Goal: Information Seeking & Learning: Understand process/instructions

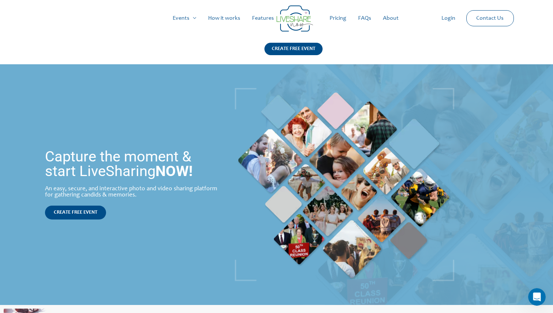
click at [228, 17] on link "How it works" at bounding box center [224, 18] width 44 height 23
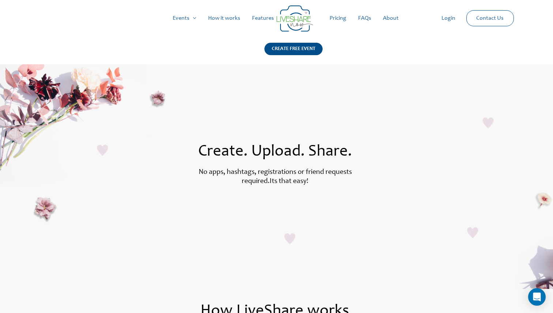
click at [225, 15] on link "How it works" at bounding box center [224, 18] width 44 height 23
click at [222, 17] on link "How it works" at bounding box center [224, 18] width 44 height 23
click at [220, 18] on link "How it works" at bounding box center [224, 18] width 44 height 23
click at [231, 18] on link "How it works" at bounding box center [224, 18] width 44 height 23
click at [230, 18] on link "How it works" at bounding box center [224, 18] width 44 height 23
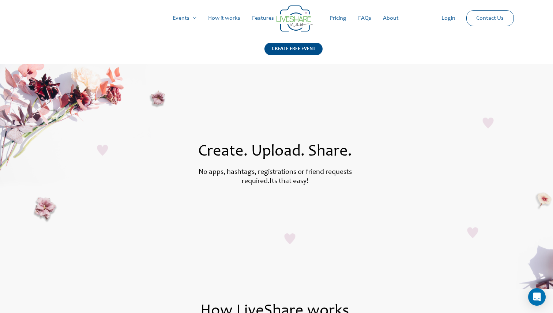
click at [258, 22] on link "Features" at bounding box center [263, 18] width 34 height 23
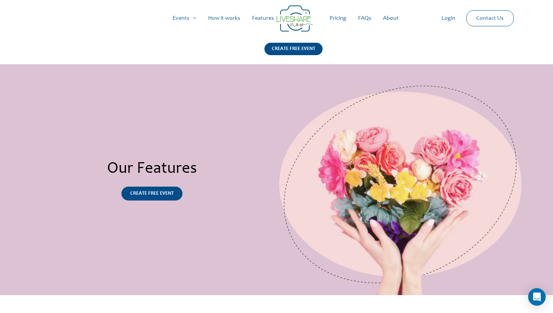
click at [336, 15] on link "Pricing" at bounding box center [338, 18] width 29 height 23
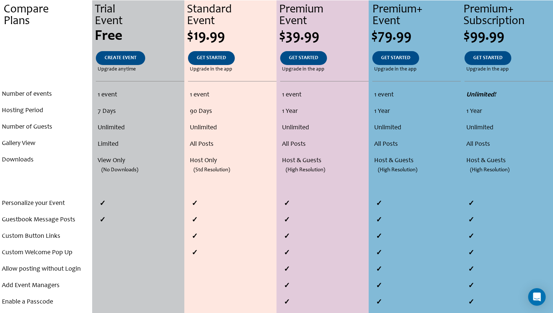
scroll to position [256, 0]
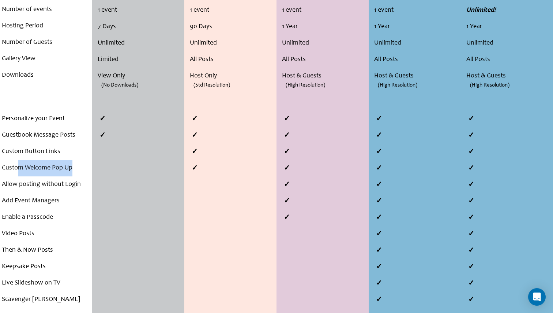
drag, startPoint x: 19, startPoint y: 166, endPoint x: 90, endPoint y: 166, distance: 71.0
click at [90, 166] on li "Custom Welcome Pop Up" at bounding box center [46, 168] width 89 height 16
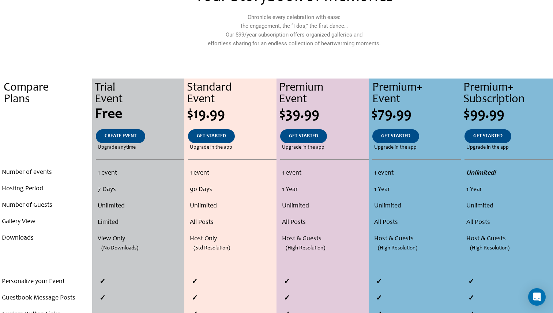
scroll to position [0, 0]
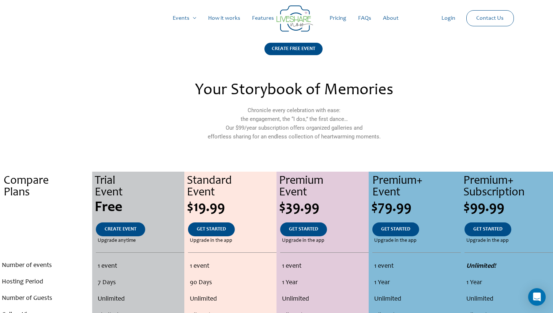
click at [218, 18] on link "How it works" at bounding box center [224, 18] width 44 height 23
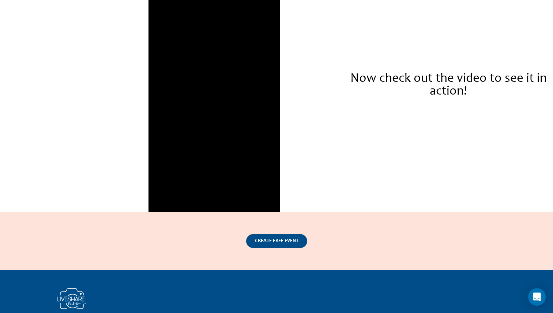
scroll to position [1092, 0]
